Goal: Check status: Check status

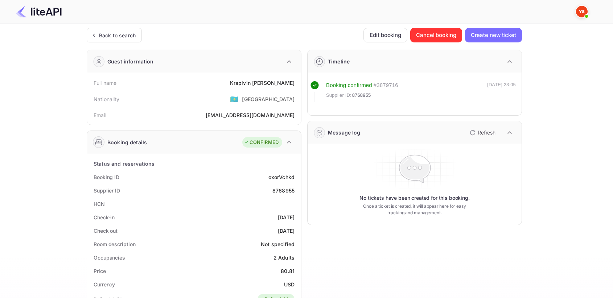
click at [114, 33] on div "Back to search" at bounding box center [117, 36] width 37 height 8
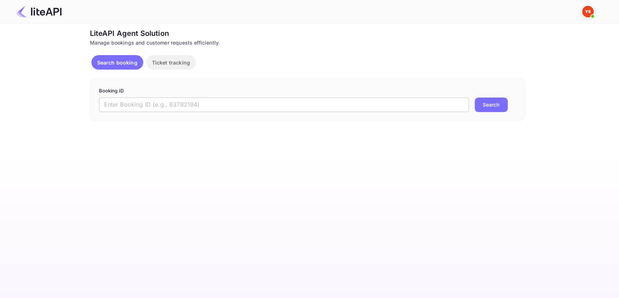
click at [171, 102] on input "text" at bounding box center [284, 105] width 370 height 15
paste input "8953555"
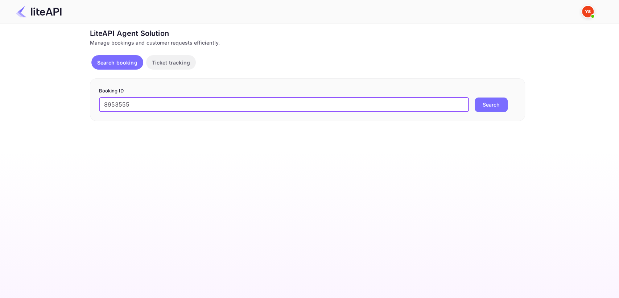
type input "8953555"
click at [497, 102] on button "Search" at bounding box center [491, 105] width 33 height 15
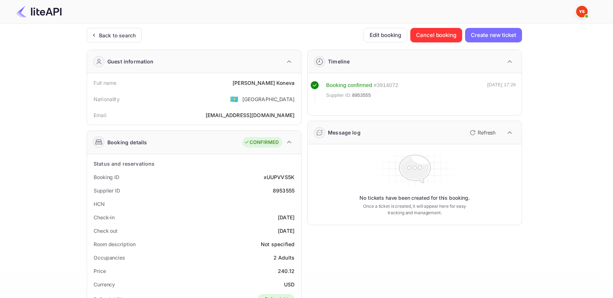
click at [283, 191] on div "8953555" at bounding box center [284, 191] width 22 height 8
copy div "8953555"
drag, startPoint x: 261, startPoint y: 81, endPoint x: 293, endPoint y: 79, distance: 32.3
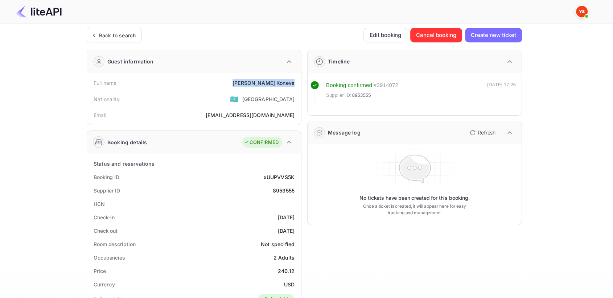
click at [293, 79] on div "[PERSON_NAME]" at bounding box center [264, 83] width 62 height 8
copy div "[PERSON_NAME]"
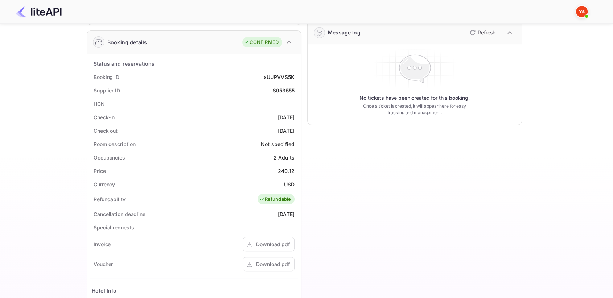
scroll to position [121, 0]
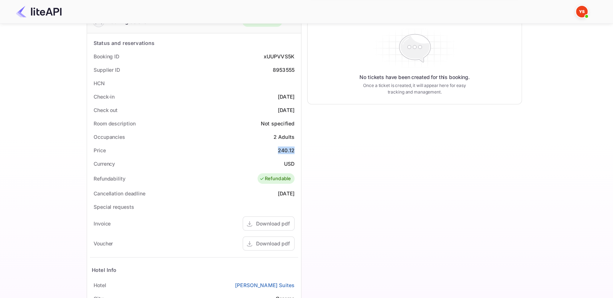
drag, startPoint x: 276, startPoint y: 149, endPoint x: 295, endPoint y: 148, distance: 18.2
click at [295, 148] on div "Price 240.12" at bounding box center [194, 150] width 208 height 13
copy div "240.12"
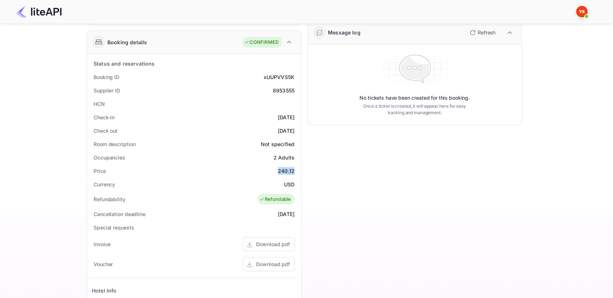
scroll to position [0, 0]
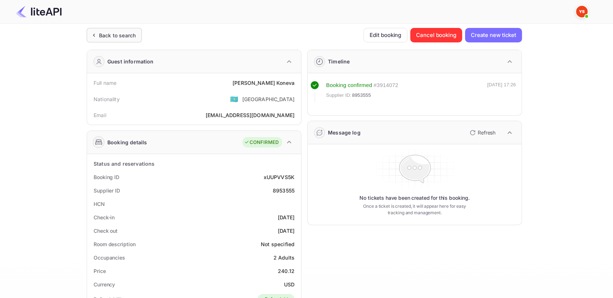
click at [111, 33] on div "Back to search" at bounding box center [117, 36] width 37 height 8
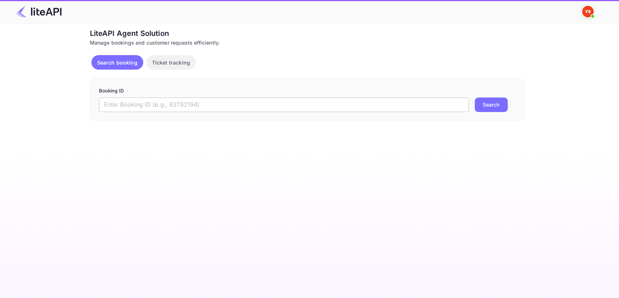
click at [176, 108] on input "text" at bounding box center [284, 105] width 370 height 15
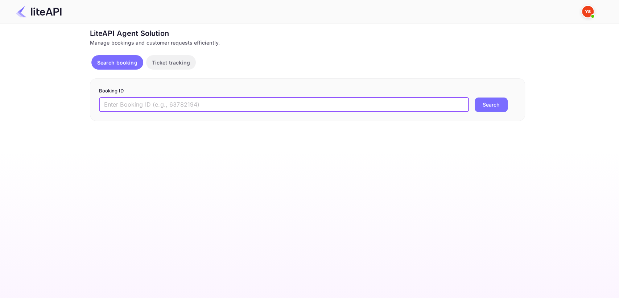
paste input "8987255"
type input "8987255"
click at [489, 103] on button "Search" at bounding box center [491, 105] width 33 height 15
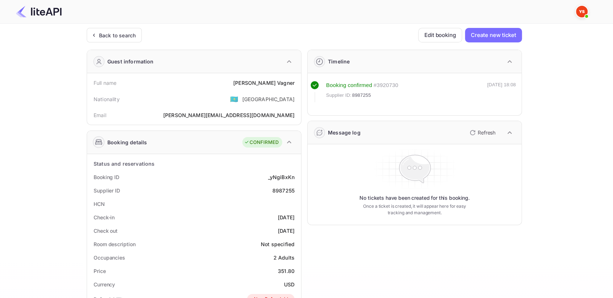
click at [283, 189] on div "8987255" at bounding box center [283, 191] width 22 height 8
copy div "8987255"
drag, startPoint x: 251, startPoint y: 84, endPoint x: 296, endPoint y: 82, distance: 45.0
click at [296, 82] on div "Full name [PERSON_NAME]" at bounding box center [194, 82] width 208 height 13
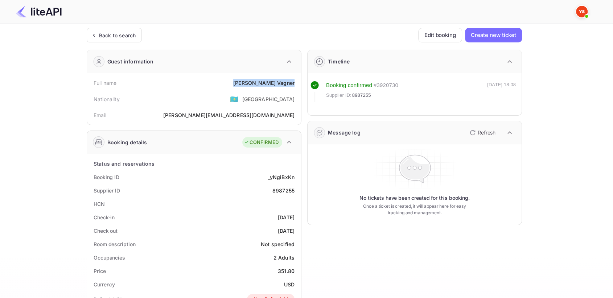
copy div "[PERSON_NAME]"
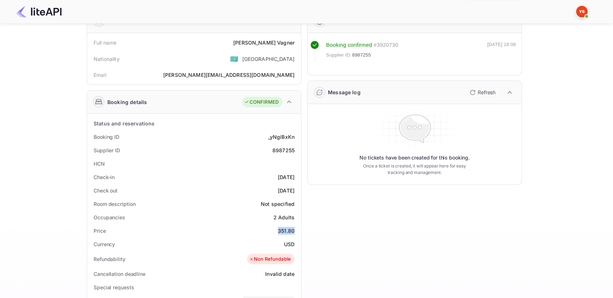
drag, startPoint x: 274, startPoint y: 229, endPoint x: 296, endPoint y: 227, distance: 22.2
click at [296, 228] on div "Price 351.80" at bounding box center [194, 230] width 208 height 13
copy div "351.80"
